Goal: Task Accomplishment & Management: Manage account settings

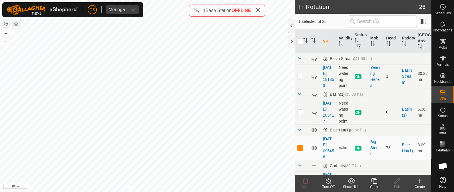
click at [372, 180] on icon at bounding box center [373, 180] width 7 height 7
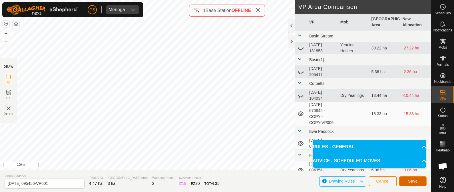
click at [413, 177] on button "Save" at bounding box center [412, 181] width 27 height 10
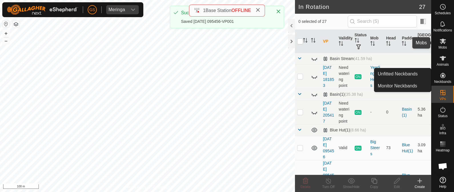
click at [446, 41] on es-mob-svg-icon at bounding box center [442, 41] width 10 height 9
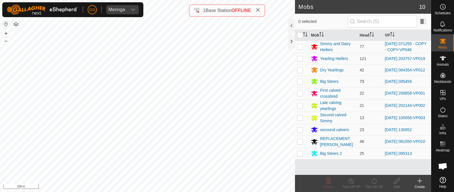
click at [298, 83] on p-checkbox at bounding box center [300, 81] width 6 height 5
checkbox input "true"
click at [373, 181] on icon at bounding box center [373, 180] width 7 height 7
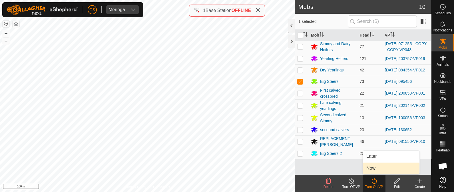
click at [382, 168] on link "Now" at bounding box center [391, 167] width 56 height 11
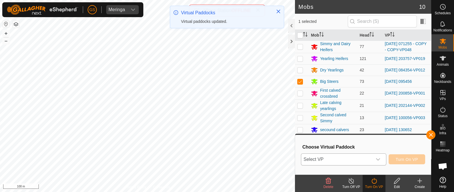
click at [353, 157] on span "Select VP" at bounding box center [336, 158] width 71 height 11
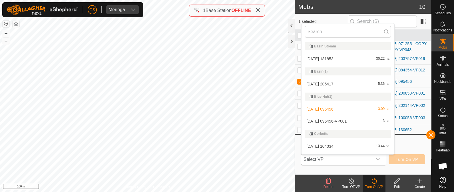
click at [337, 121] on li "[DATE] 095456-VP001 3 ha" at bounding box center [347, 120] width 93 height 11
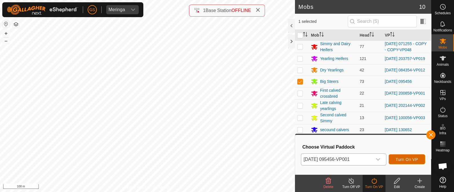
click at [391, 155] on button "Turn On VP" at bounding box center [406, 159] width 37 height 10
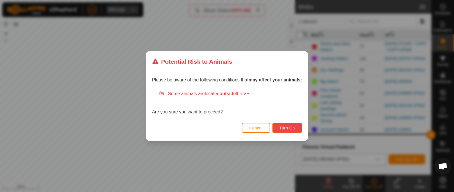
click at [280, 126] on span "Turn On" at bounding box center [286, 128] width 15 height 5
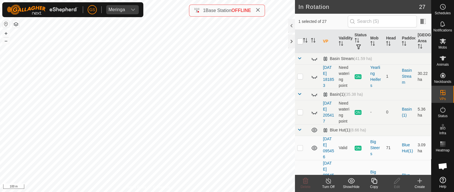
click at [373, 180] on icon at bounding box center [373, 180] width 7 height 7
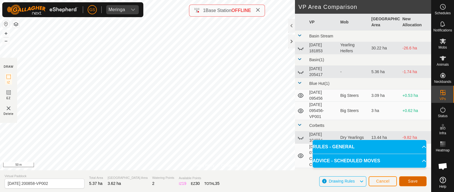
click at [415, 177] on button "Save" at bounding box center [412, 181] width 27 height 10
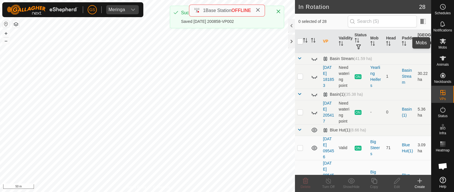
click at [443, 39] on icon at bounding box center [442, 41] width 7 height 7
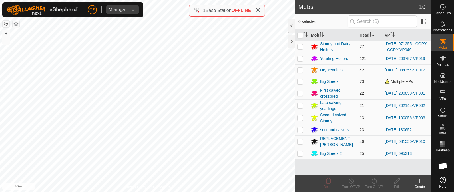
click at [299, 94] on p-checkbox at bounding box center [300, 93] width 6 height 5
checkbox input "true"
click at [375, 181] on icon at bounding box center [373, 180] width 7 height 7
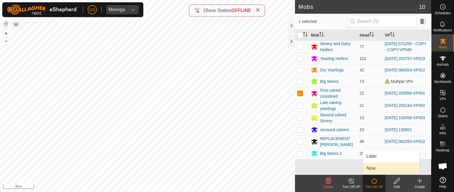
click at [378, 169] on link "Now" at bounding box center [391, 167] width 56 height 11
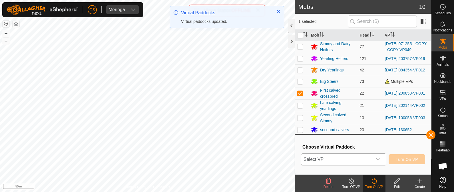
click at [378, 158] on icon "dropdown trigger" at bounding box center [377, 159] width 5 height 5
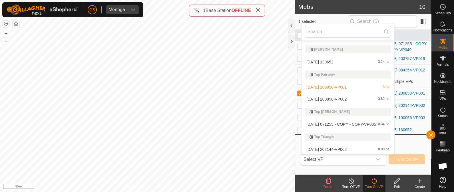
scroll to position [404, 0]
click at [339, 98] on li "[DATE] 200858-VP002 3.62 ha" at bounding box center [347, 98] width 93 height 11
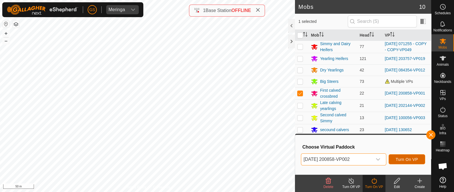
click at [408, 158] on span "Turn On VP" at bounding box center [406, 159] width 22 height 5
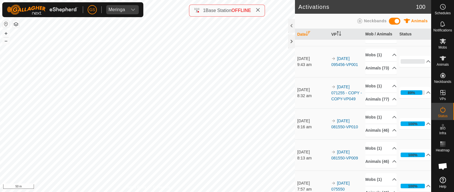
scroll to position [35, 0]
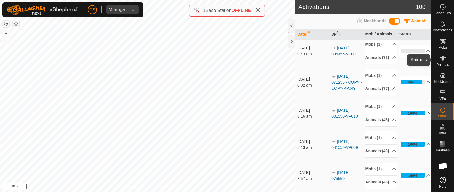
click at [440, 58] on icon at bounding box center [442, 58] width 7 height 7
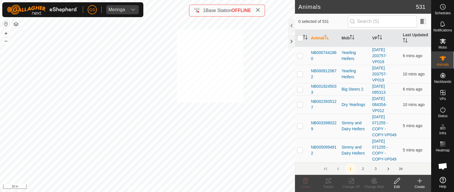
checkbox input "true"
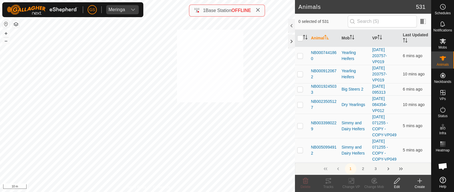
checkbox input "true"
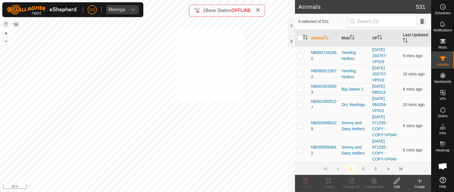
checkbox input "true"
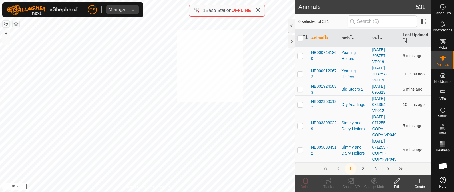
checkbox input "true"
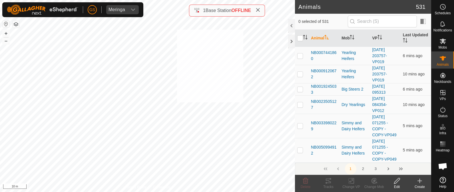
checkbox input "true"
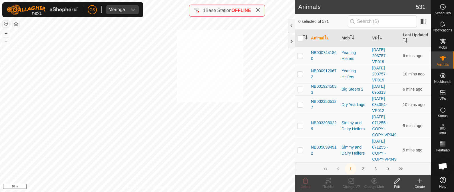
checkbox input "true"
